Goal: Information Seeking & Learning: Check status

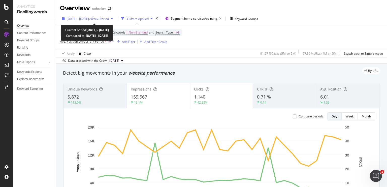
click at [102, 19] on span "vs Prev. Period" at bounding box center [99, 19] width 20 height 4
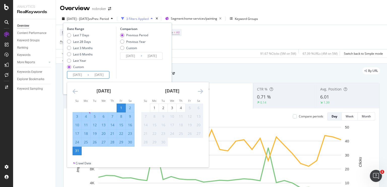
click at [102, 73] on input "[DATE]" at bounding box center [99, 74] width 20 height 7
click at [156, 105] on div "1" at bounding box center [154, 107] width 9 height 5
type input "[DATE]"
click at [80, 73] on input "[DATE]" at bounding box center [77, 74] width 20 height 7
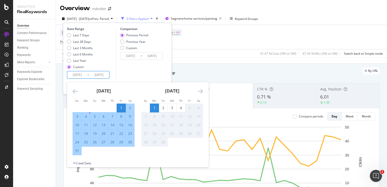
click at [155, 110] on div "1" at bounding box center [154, 108] width 9 height 8
type input "[DATE]"
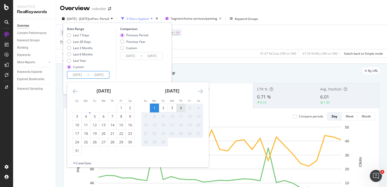
click at [183, 110] on div "4" at bounding box center [180, 107] width 9 height 5
type input "[DATE]"
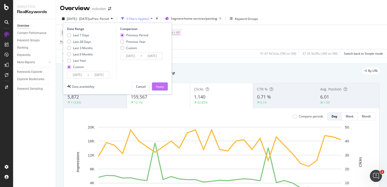
click at [157, 89] on div "Apply" at bounding box center [160, 87] width 8 height 8
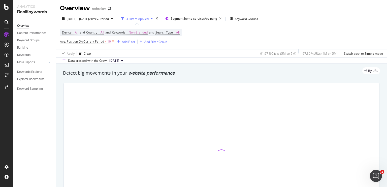
click at [114, 41] on icon at bounding box center [113, 41] width 4 height 5
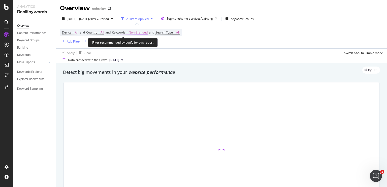
click at [134, 34] on span "Non-Branded" at bounding box center [138, 32] width 19 height 7
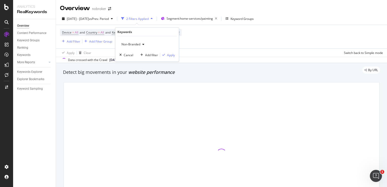
click at [142, 44] on icon "button" at bounding box center [143, 44] width 2 height 3
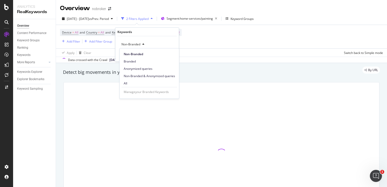
click at [127, 87] on div "Manage your Branded Keywords" at bounding box center [149, 92] width 55 height 10
click at [129, 84] on span "All" at bounding box center [149, 83] width 51 height 5
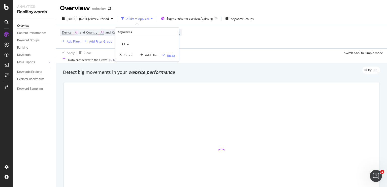
click at [173, 53] on div "Apply" at bounding box center [171, 55] width 8 height 4
click at [210, 42] on div "Device = All and Country = All and Keywords = All and Search Type = All Add Fil…" at bounding box center [221, 36] width 323 height 23
